Goal: Task Accomplishment & Management: Manage account settings

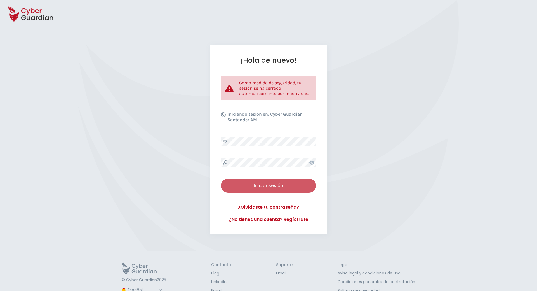
click at [273, 180] on button "Iniciar sesión" at bounding box center [268, 185] width 95 height 14
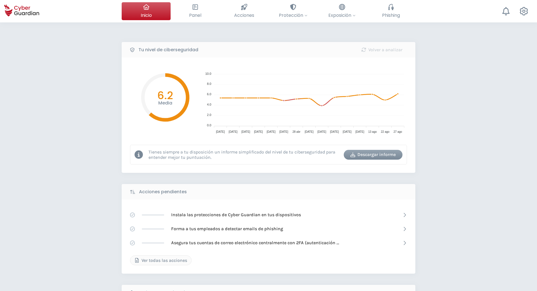
click at [448, 63] on div "Tu nivel de ciberseguridad Volver a analizar Media 6.2 10.0 10.0 8.0 8.0 6.0 6.…" at bounding box center [268, 248] width 537 height 453
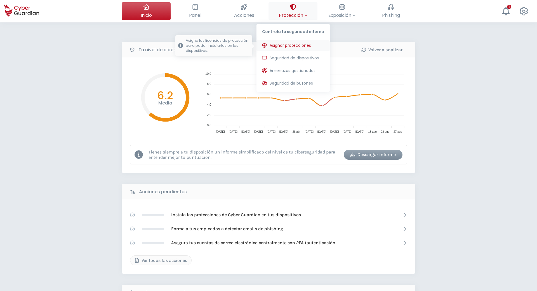
click at [296, 47] on span "Asignar protecciones" at bounding box center [290, 46] width 41 height 6
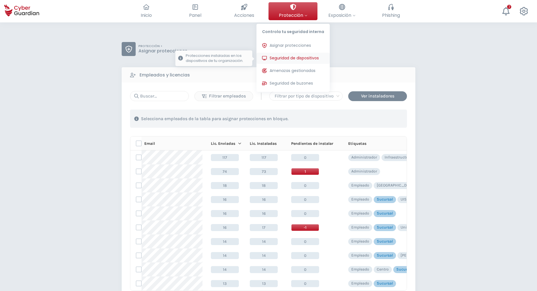
click at [295, 56] on span "Seguridad de dispositivos" at bounding box center [294, 58] width 49 height 6
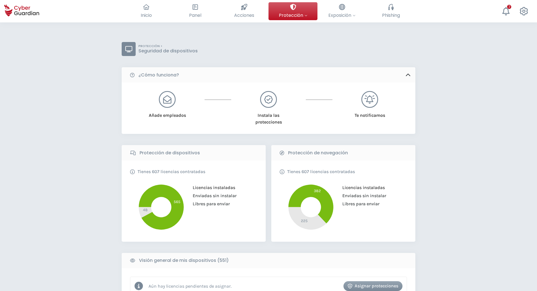
scroll to position [179, 0]
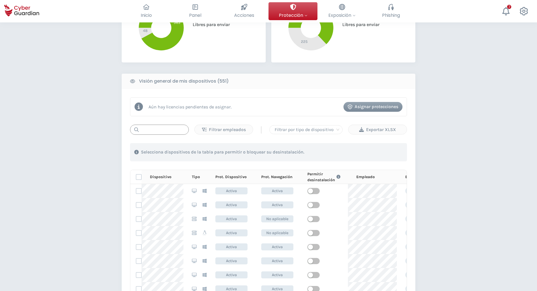
click at [174, 131] on input "text" at bounding box center [159, 129] width 59 height 10
paste input "prod-site-back-rhel"
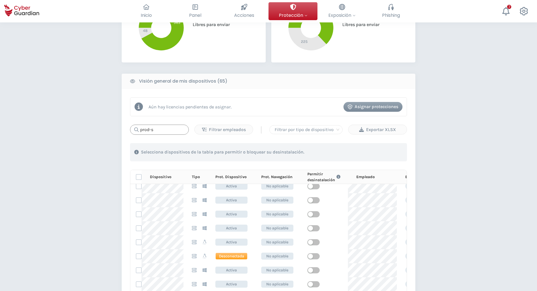
scroll to position [0, 0]
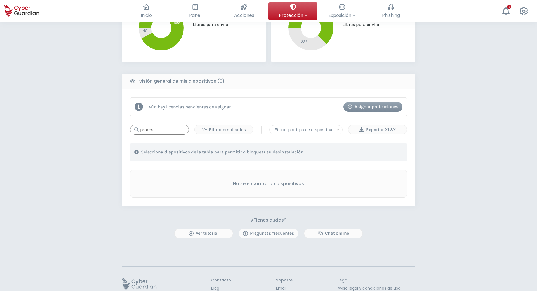
click at [165, 126] on input "prod-s" at bounding box center [159, 129] width 59 height 10
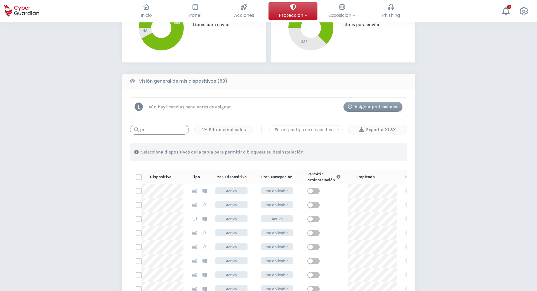
type input "p"
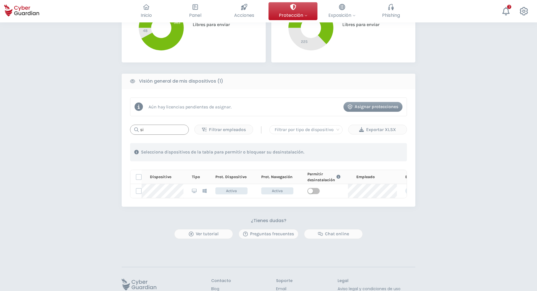
type input "s"
type input "actua"
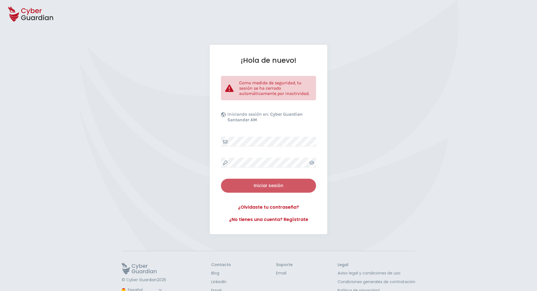
click at [280, 182] on button "Iniciar sesión" at bounding box center [268, 185] width 95 height 14
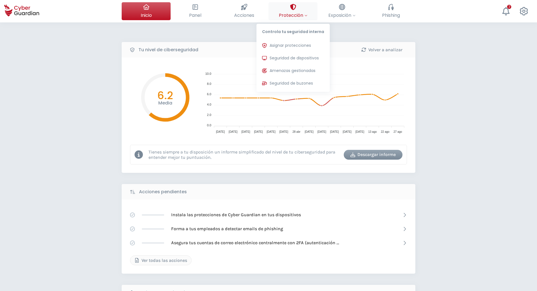
click at [284, 7] on button "Protección Controla tu seguridad interna Asignar protecciones Asigna las licenc…" at bounding box center [293, 11] width 49 height 18
click at [288, 43] on span "Asignar protecciones" at bounding box center [290, 46] width 41 height 6
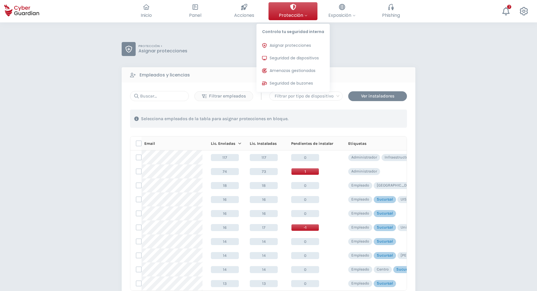
click at [286, 64] on div "Asignar protecciones Asigna las licencias de protección para poder instalarlas …" at bounding box center [292, 64] width 73 height 55
click at [299, 58] on span "Seguridad de dispositivos" at bounding box center [294, 58] width 49 height 6
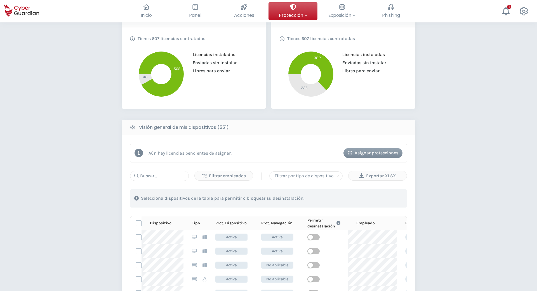
scroll to position [133, 0]
click at [147, 175] on input "text" at bounding box center [159, 175] width 59 height 10
paste input "s097_105"
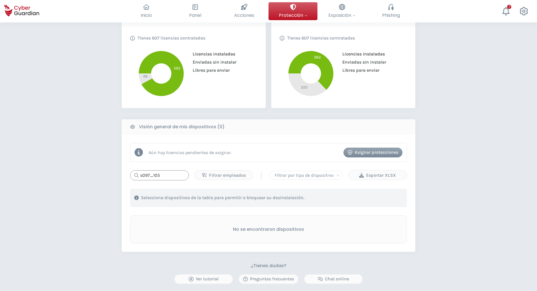
click at [151, 176] on input "s097_105" at bounding box center [159, 175] width 59 height 10
paste input "LPT-DESA-MR2"
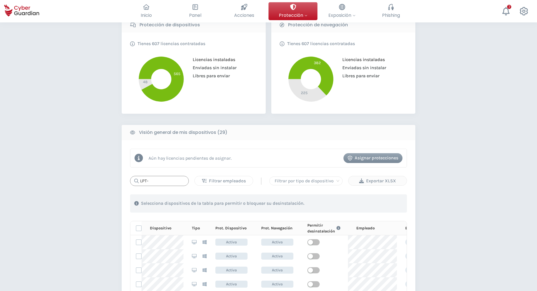
type input "LPT-"
click at [491, 74] on div "PROTECCIÓN > Seguridad de dispositivos ¿Cómo funciona? Añade empleados Instala …" at bounding box center [268, 199] width 537 height 608
